Goal: Navigation & Orientation: Go to known website

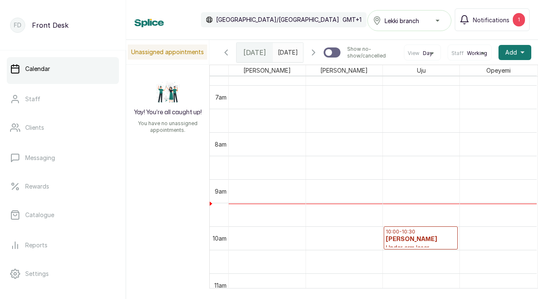
scroll to position [326, 0]
